Goal: Task Accomplishment & Management: Manage account settings

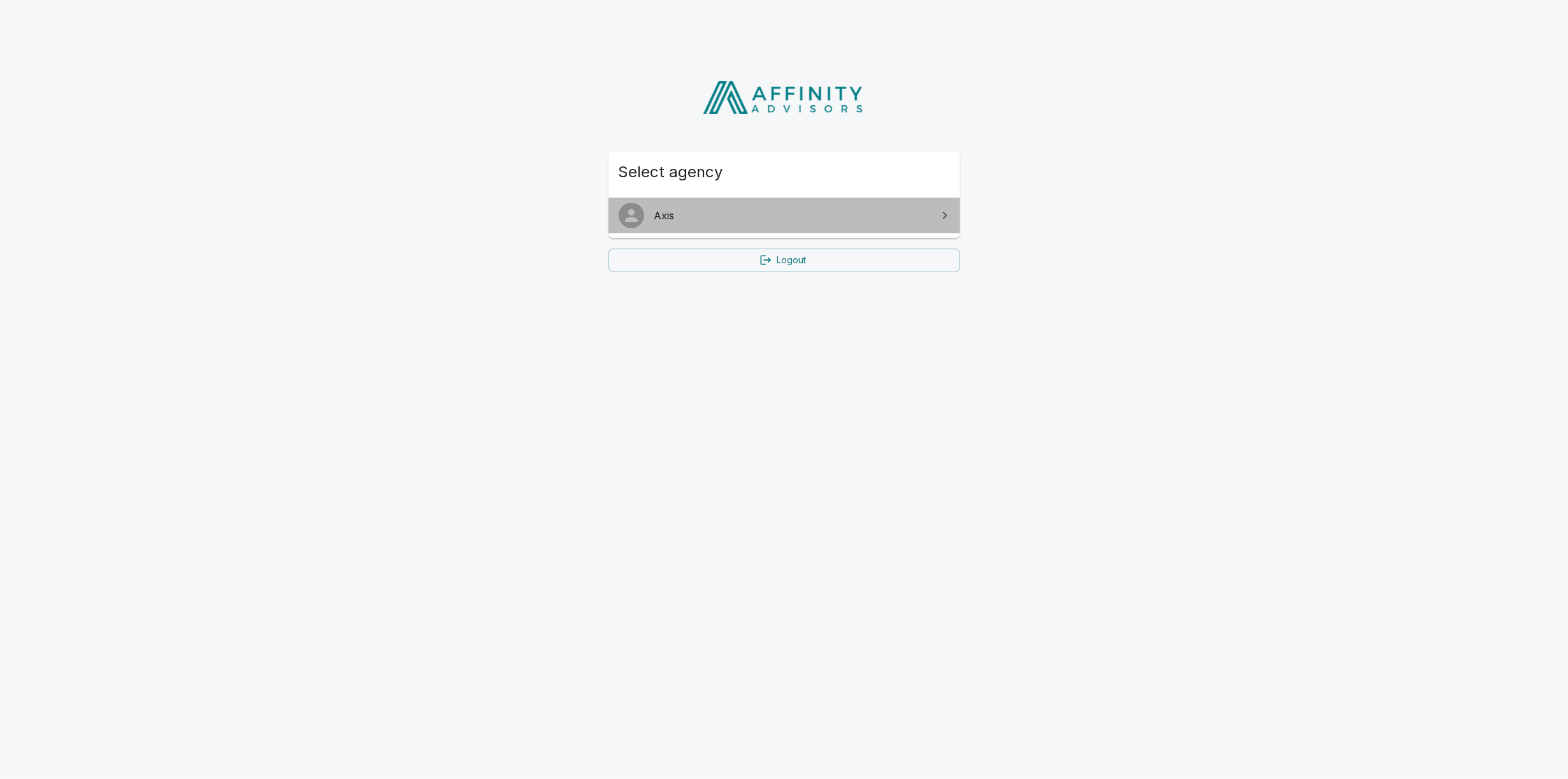
click at [768, 225] on link "Axis" at bounding box center [784, 215] width 351 height 35
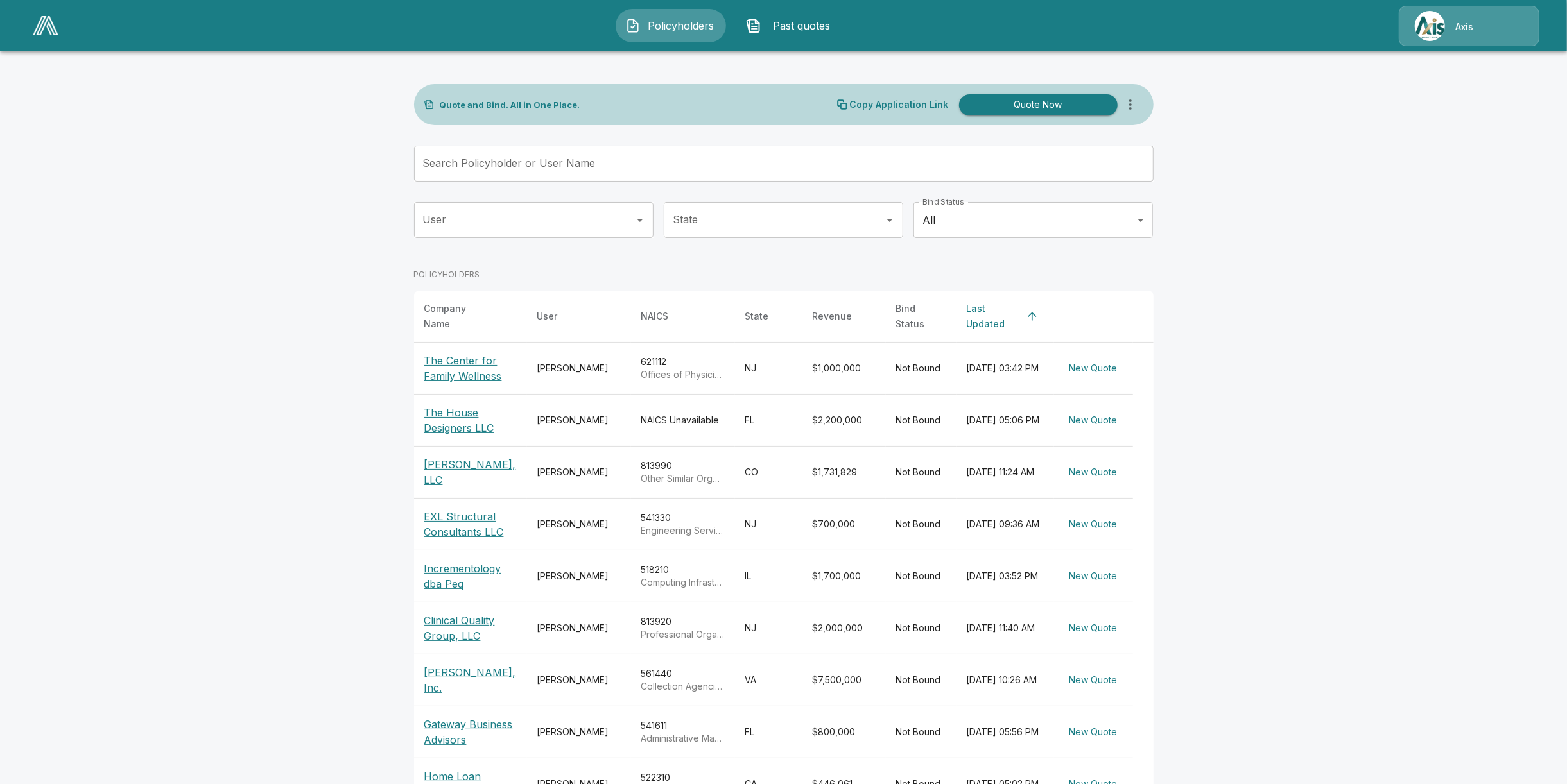
click at [1458, 23] on p "Axis" at bounding box center [1464, 26] width 18 height 13
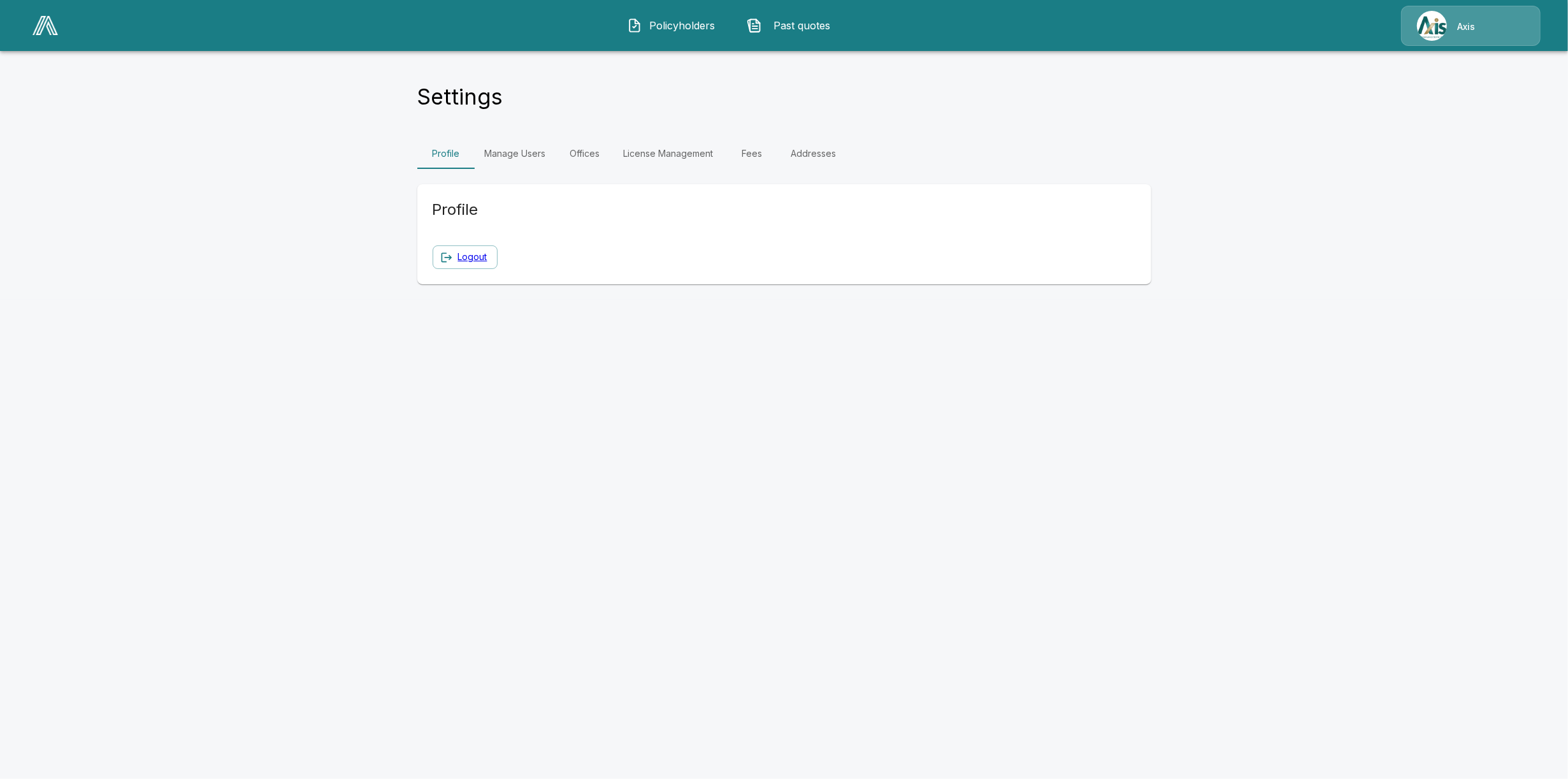
click at [752, 156] on link "Fees" at bounding box center [752, 153] width 57 height 30
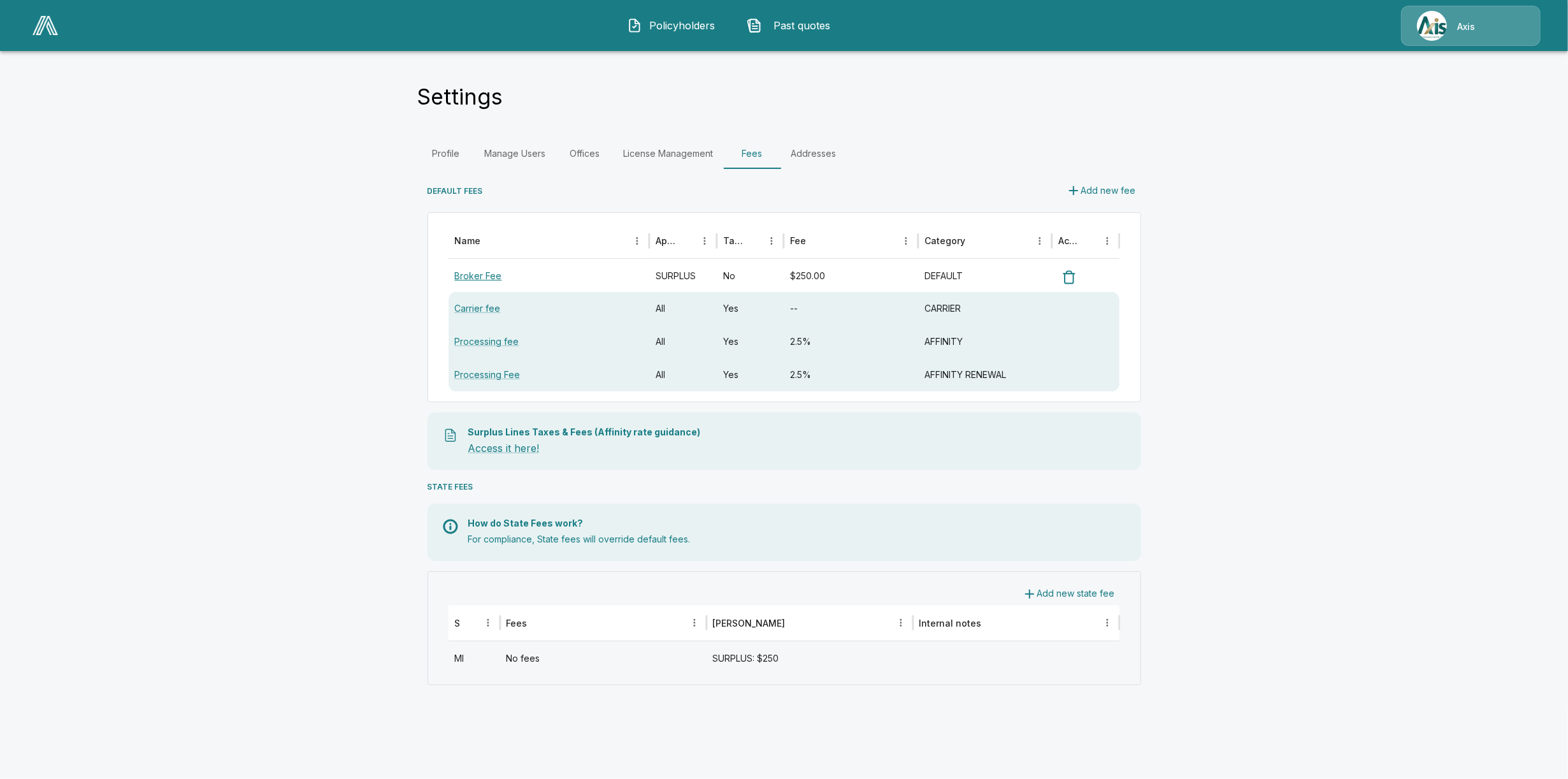
click at [474, 277] on link "Broker Fee" at bounding box center [478, 275] width 47 height 11
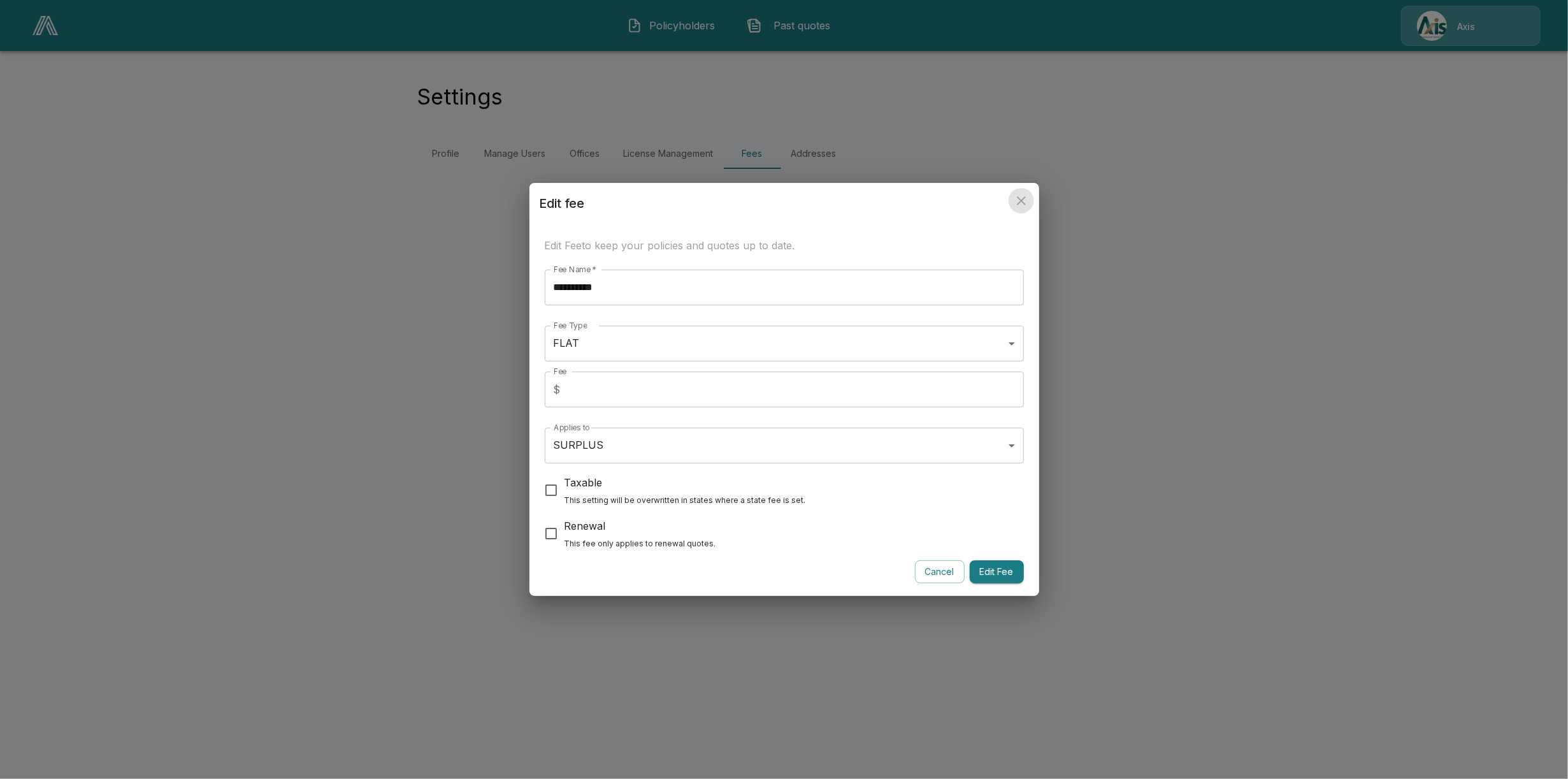
click at [1022, 202] on icon "close" at bounding box center [1022, 200] width 9 height 9
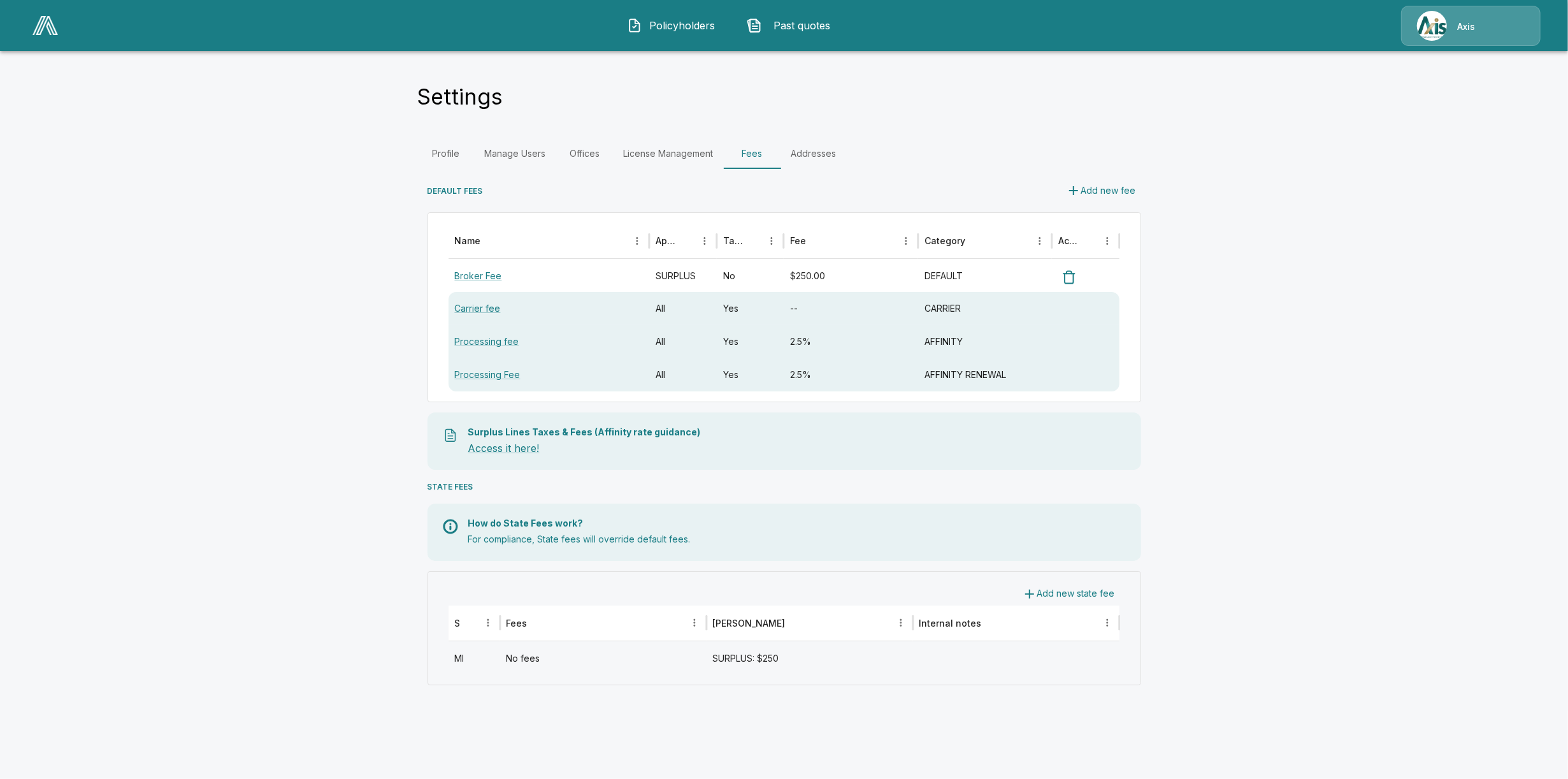
click at [1200, 220] on main "Settings Profile Manage Users Offices License Management Fees Addresses DEFAULT…" at bounding box center [784, 355] width 1568 height 711
click at [589, 149] on link "Offices" at bounding box center [585, 153] width 57 height 30
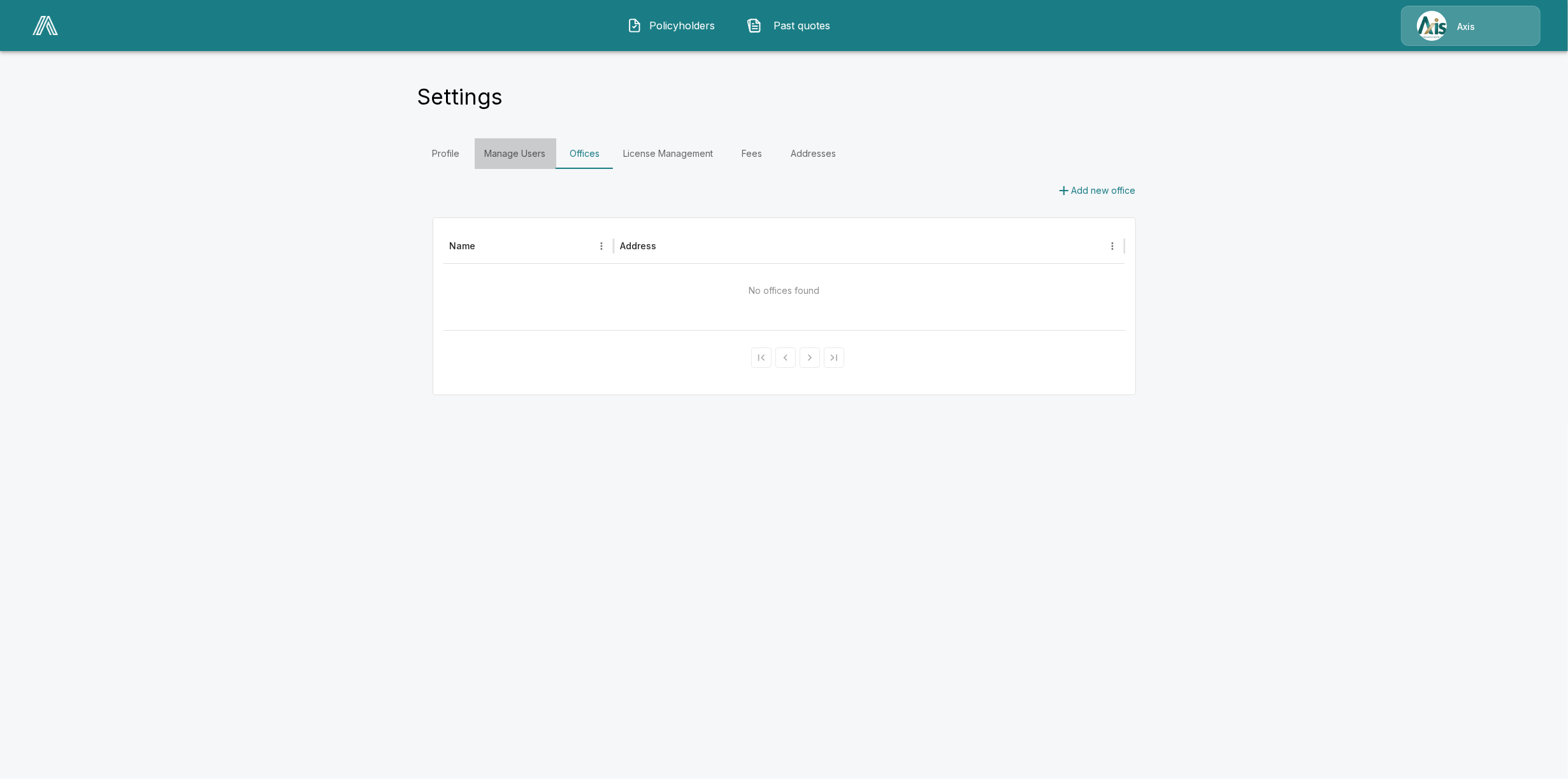
click at [523, 151] on link "Manage Users" at bounding box center [515, 153] width 82 height 30
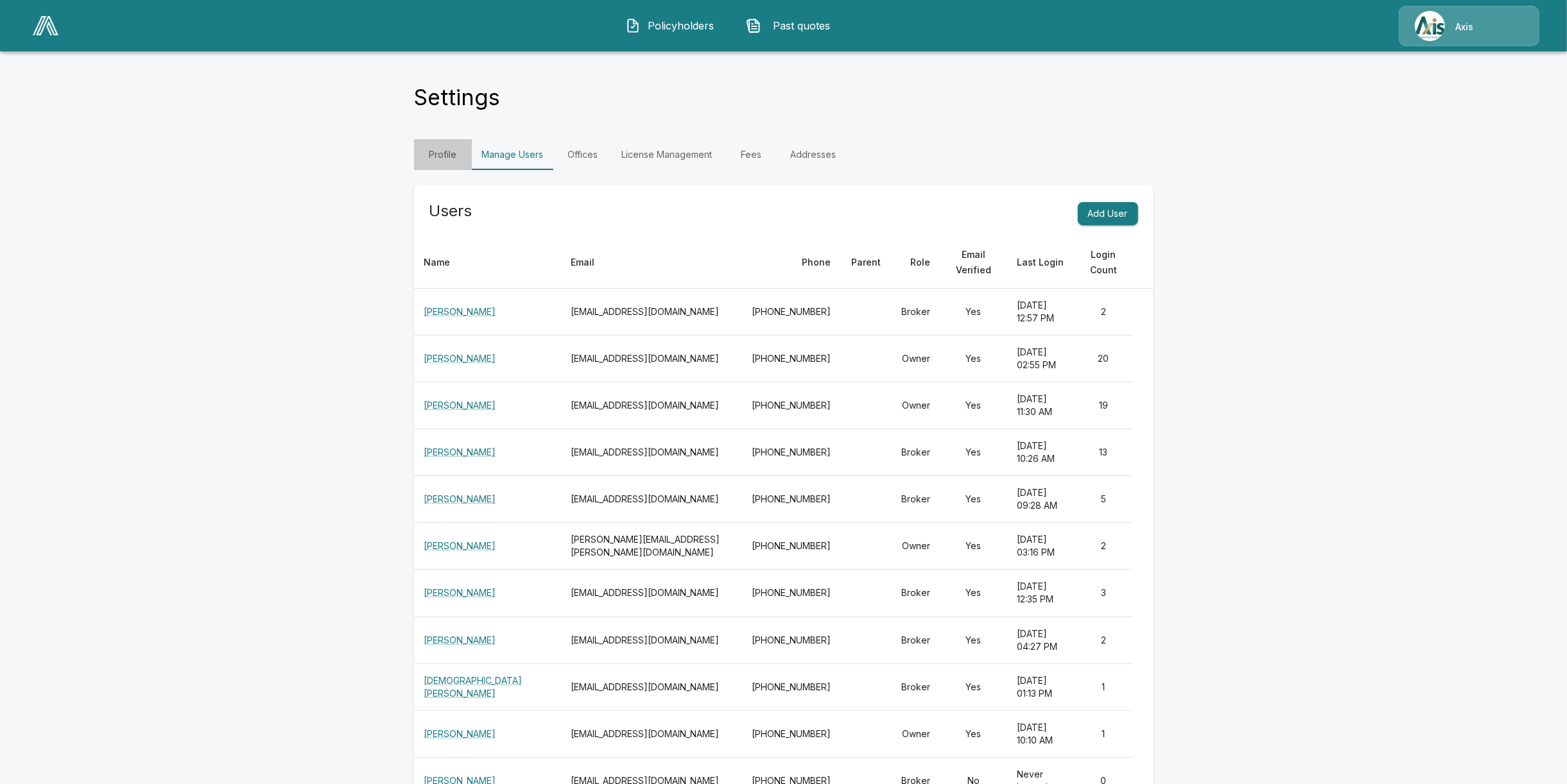
click at [442, 155] on link "Profile" at bounding box center [443, 154] width 58 height 30
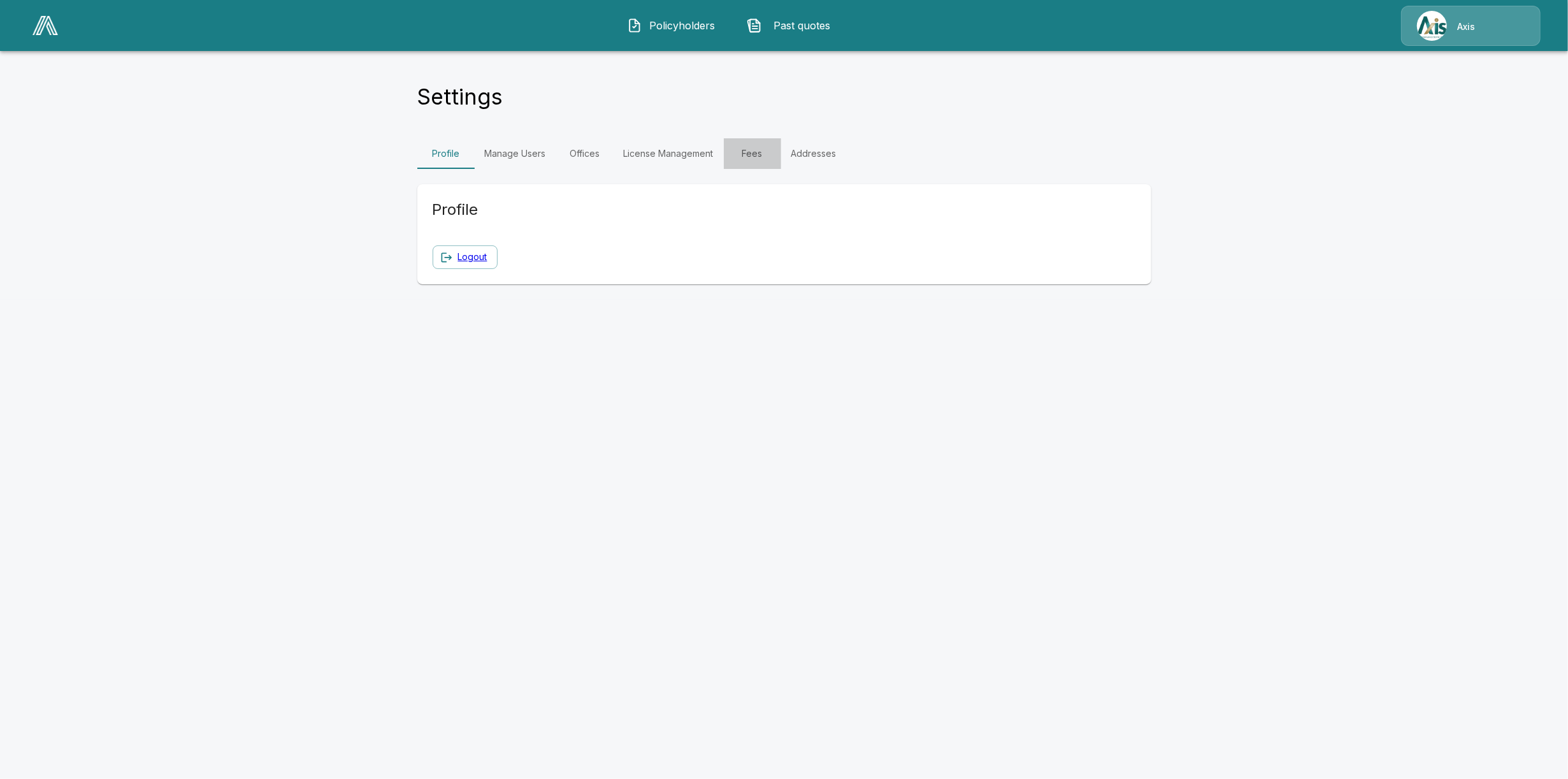
click at [753, 154] on link "Fees" at bounding box center [752, 153] width 57 height 30
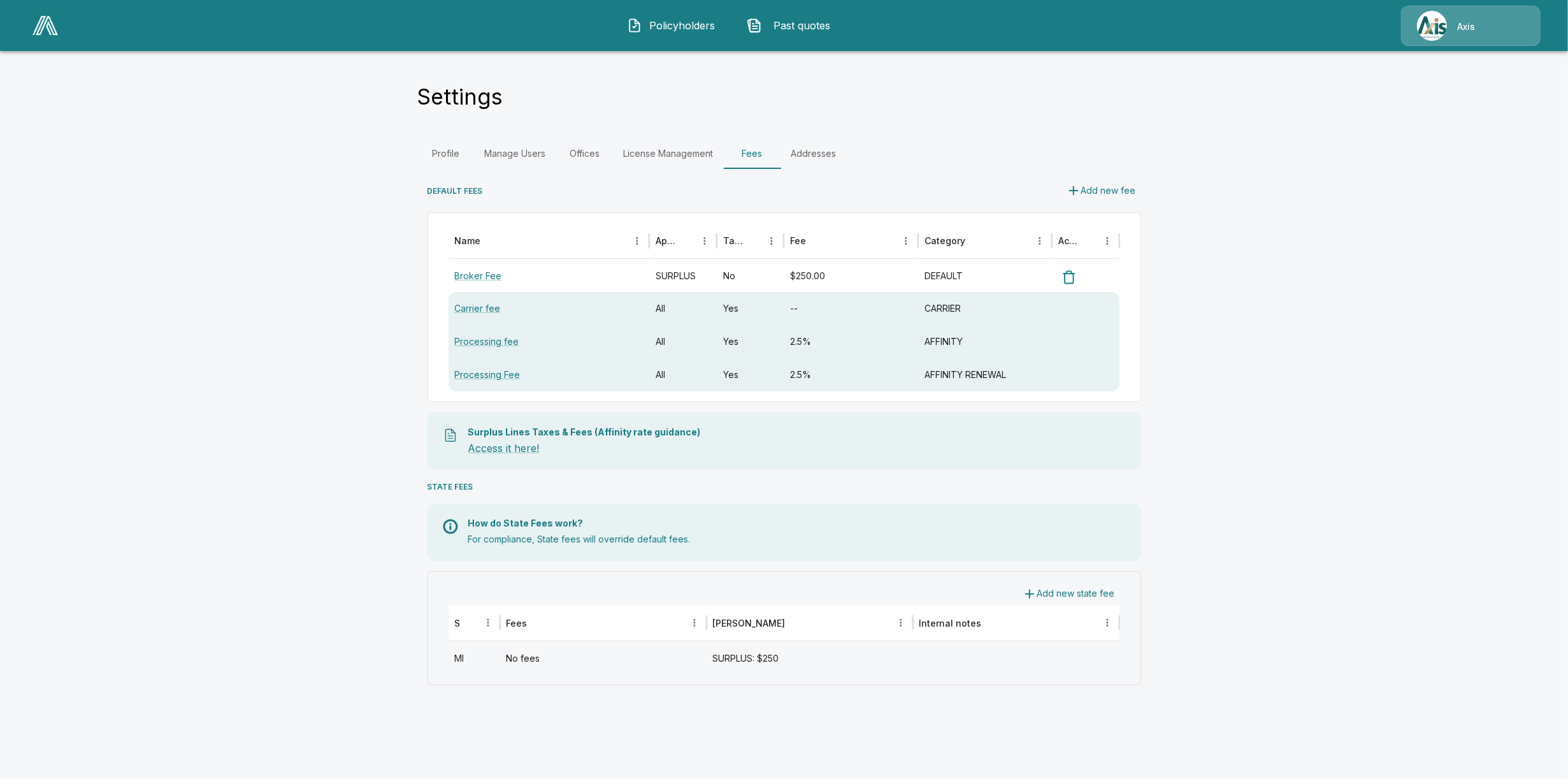
click at [1342, 381] on main "Settings Profile Manage Users Offices License Management Fees Addresses DEFAULT…" at bounding box center [784, 355] width 1568 height 711
click at [47, 29] on img at bounding box center [45, 25] width 25 height 19
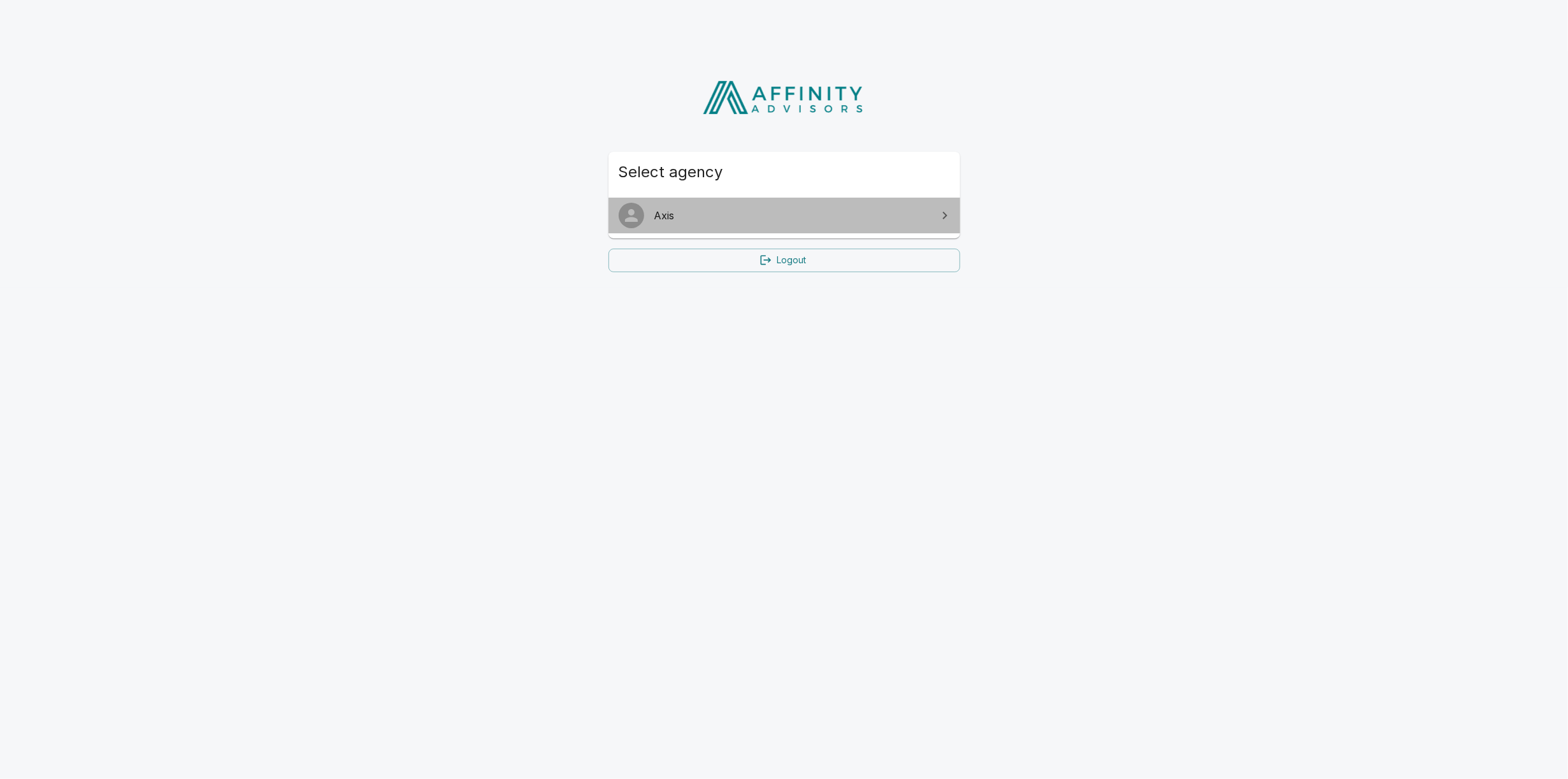
click at [873, 220] on span "Axis" at bounding box center [791, 215] width 275 height 15
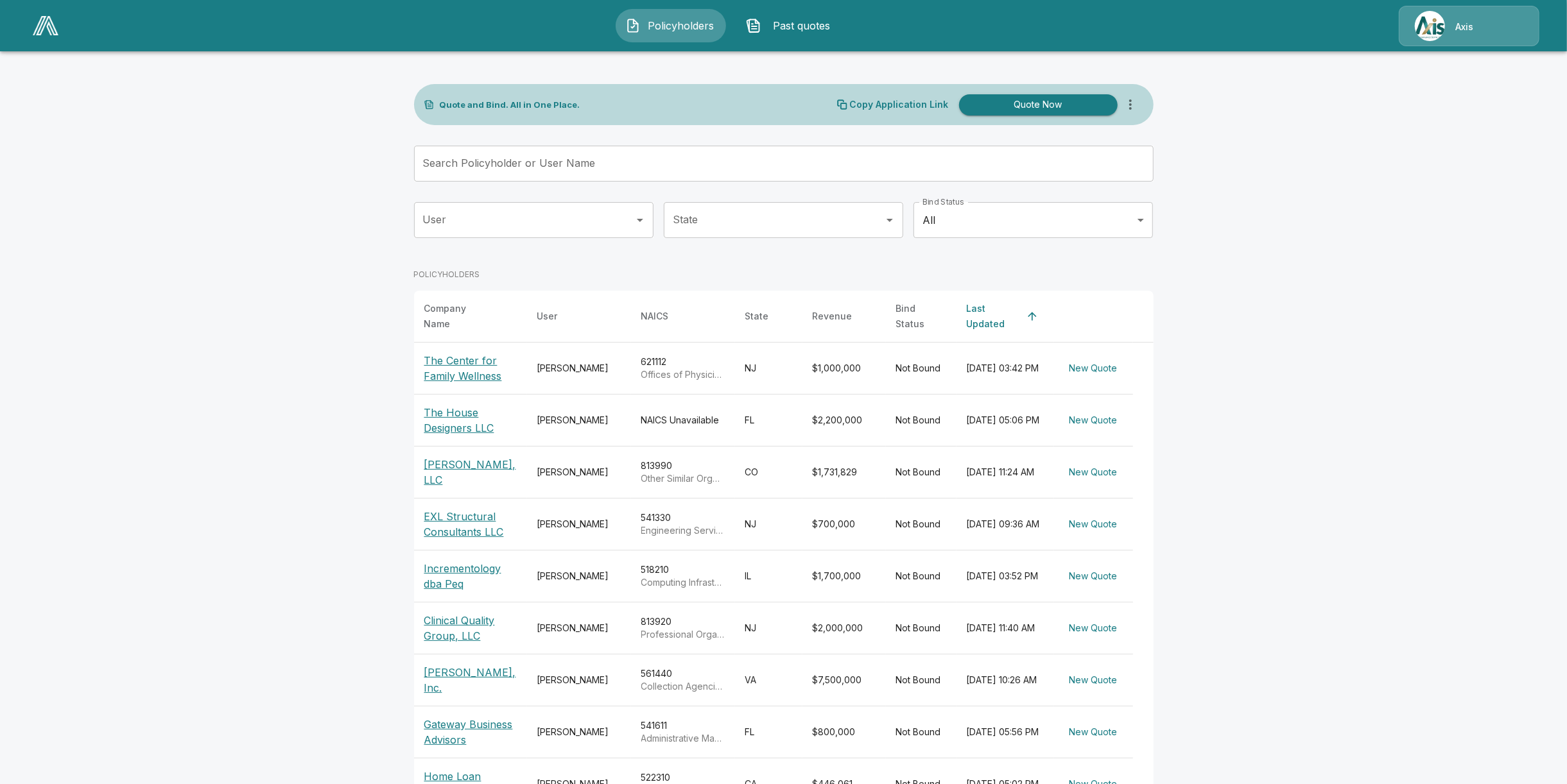
drag, startPoint x: 1459, startPoint y: 1, endPoint x: 1198, endPoint y: 189, distance: 321.7
click at [1198, 189] on main "Quote and Bind. All in One Place. Copy Application Link Quote Now Search Policy…" at bounding box center [784, 467] width 1567 height 934
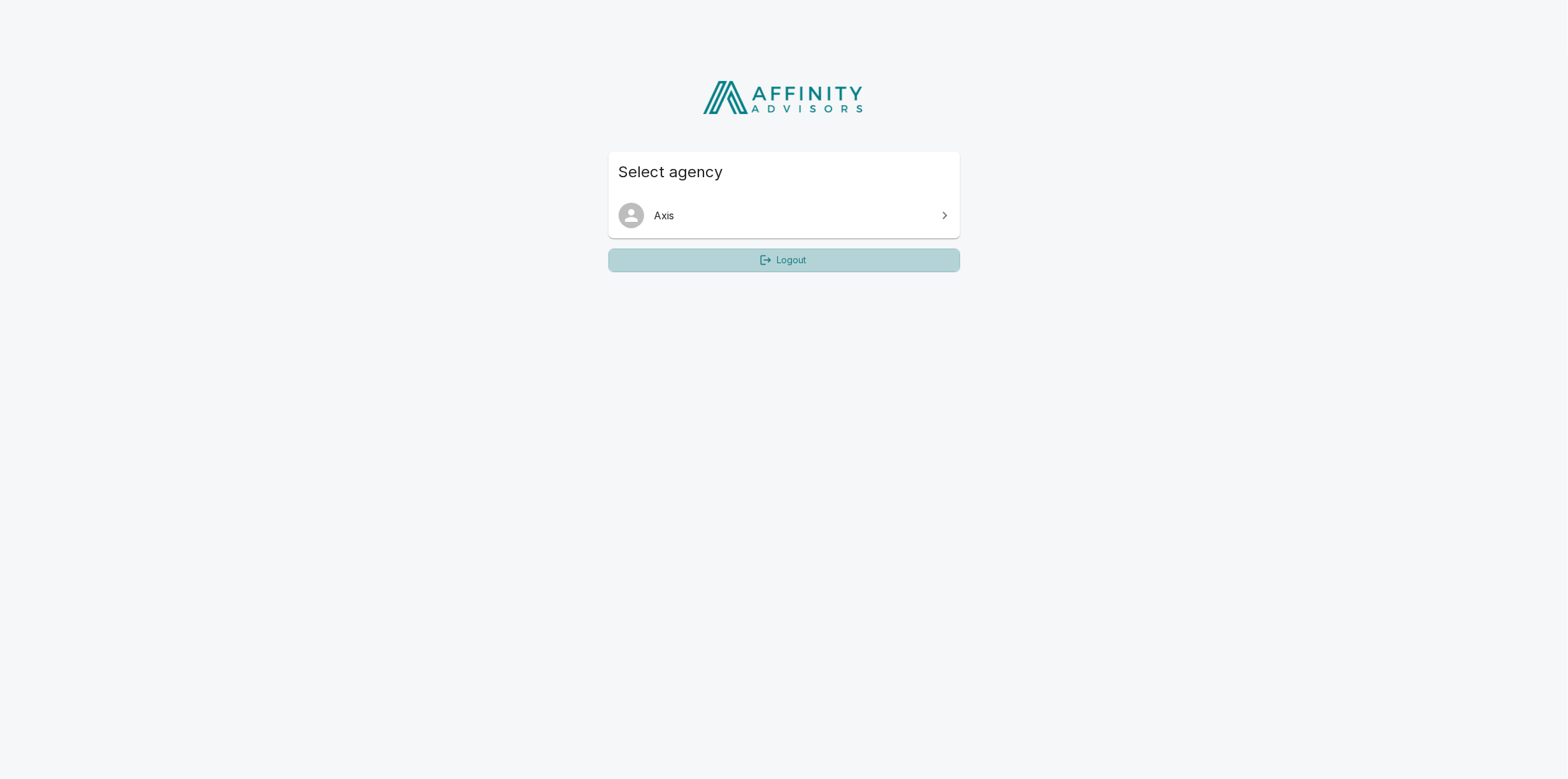
click at [818, 261] on link "Logout" at bounding box center [784, 261] width 351 height 24
